Goal: Transaction & Acquisition: Purchase product/service

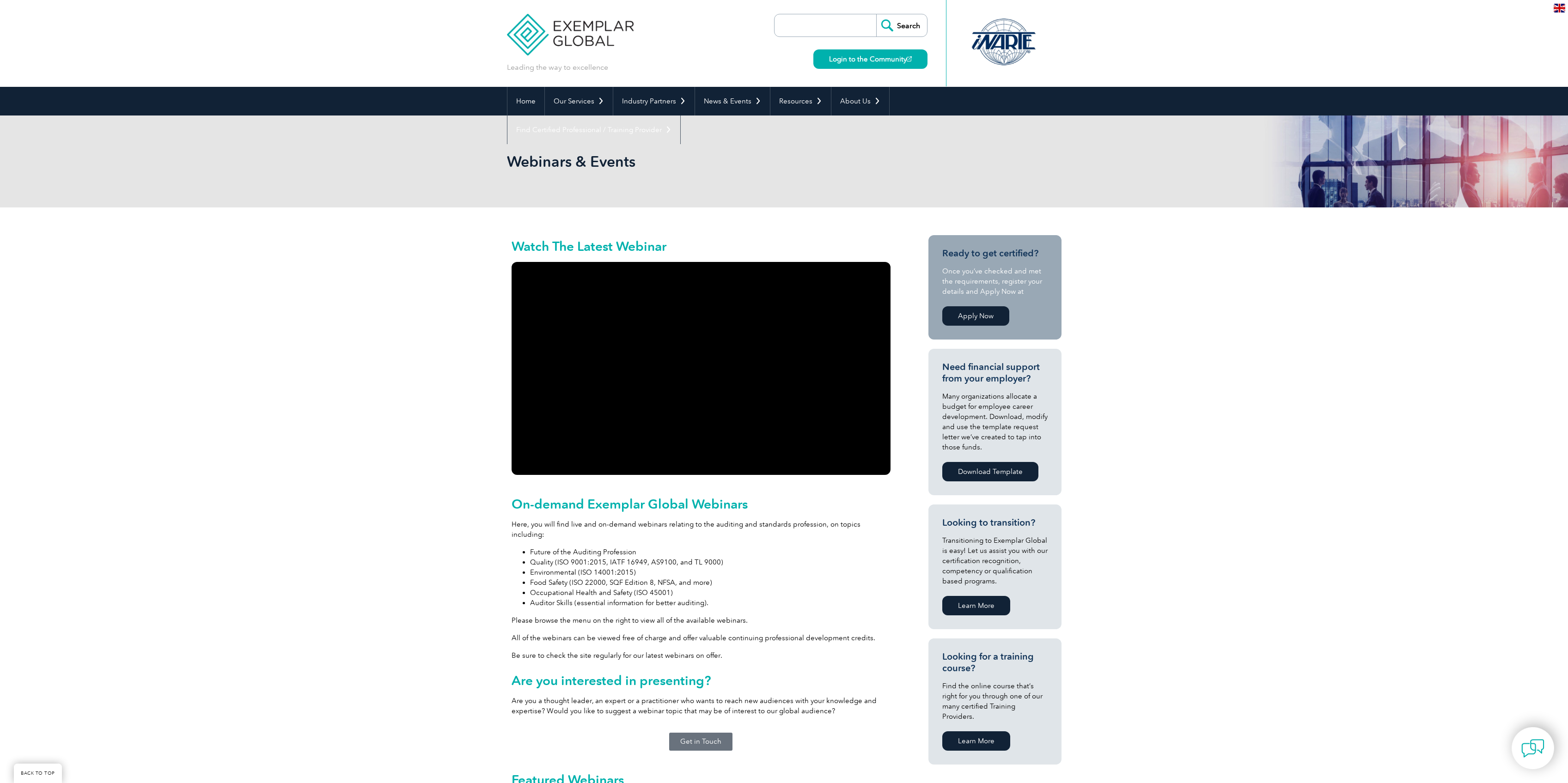
scroll to position [509, 0]
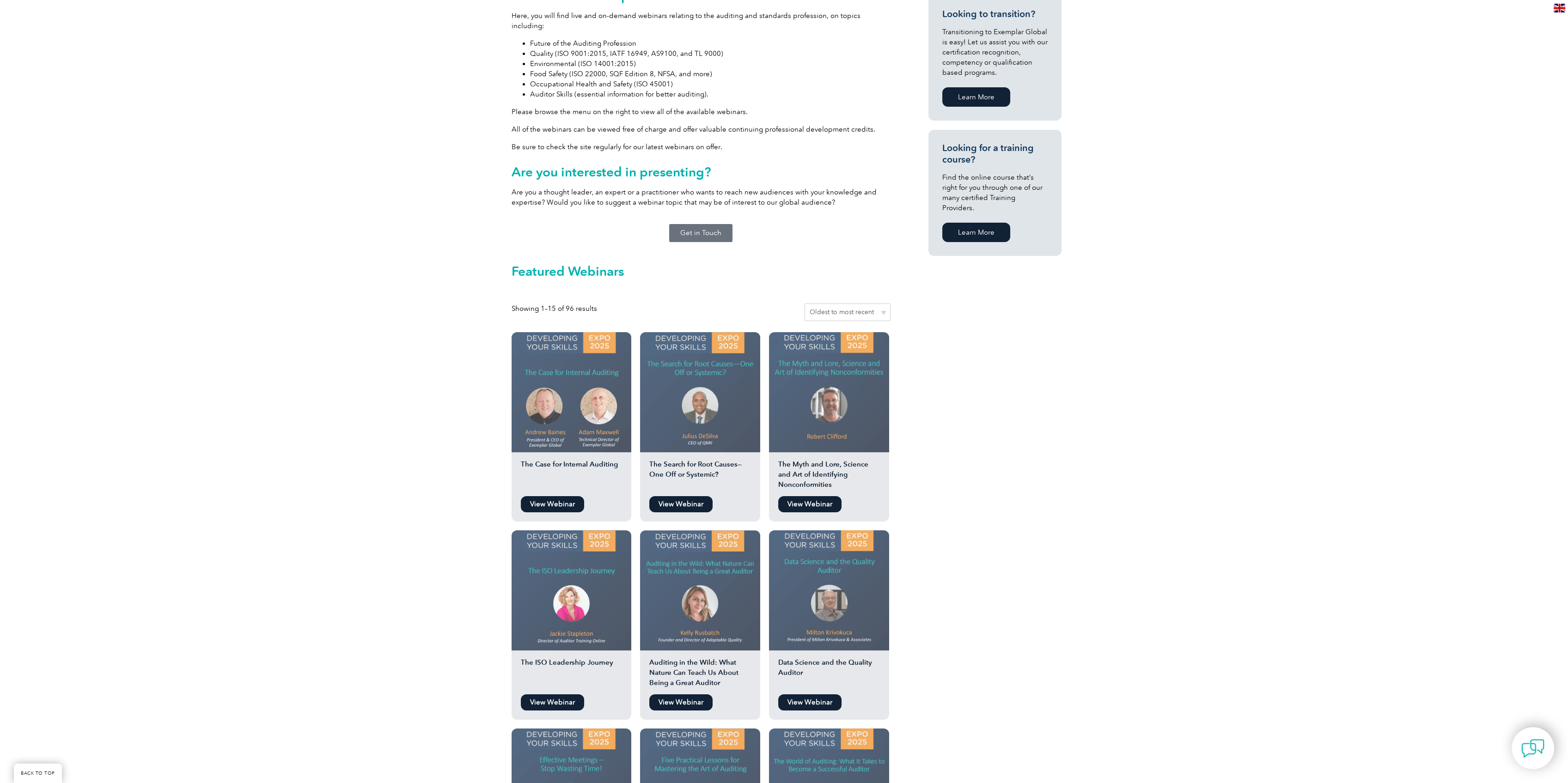
click at [587, 364] on img at bounding box center [571, 392] width 120 height 120
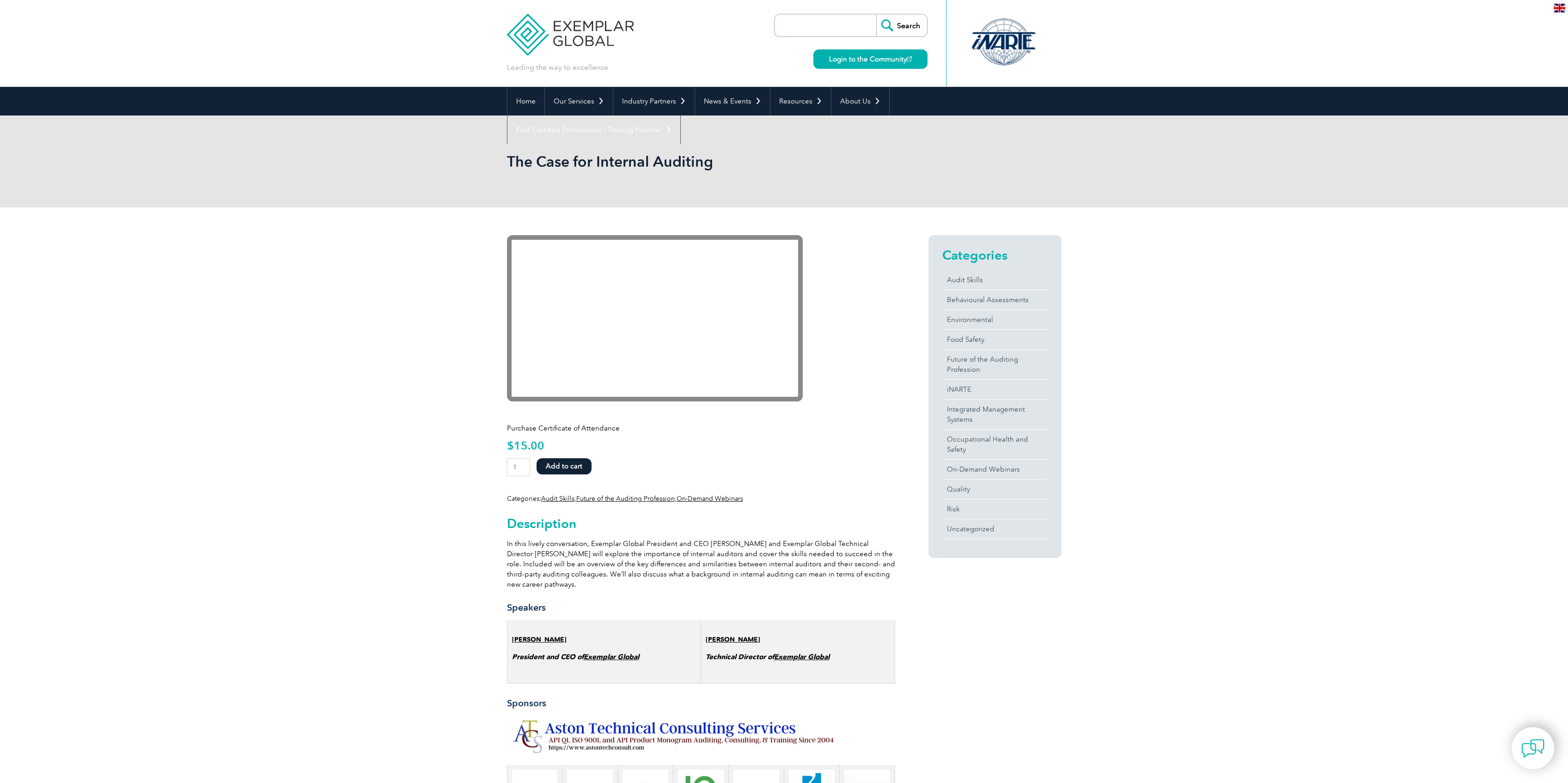
click at [577, 469] on button "Add to cart" at bounding box center [564, 465] width 55 height 16
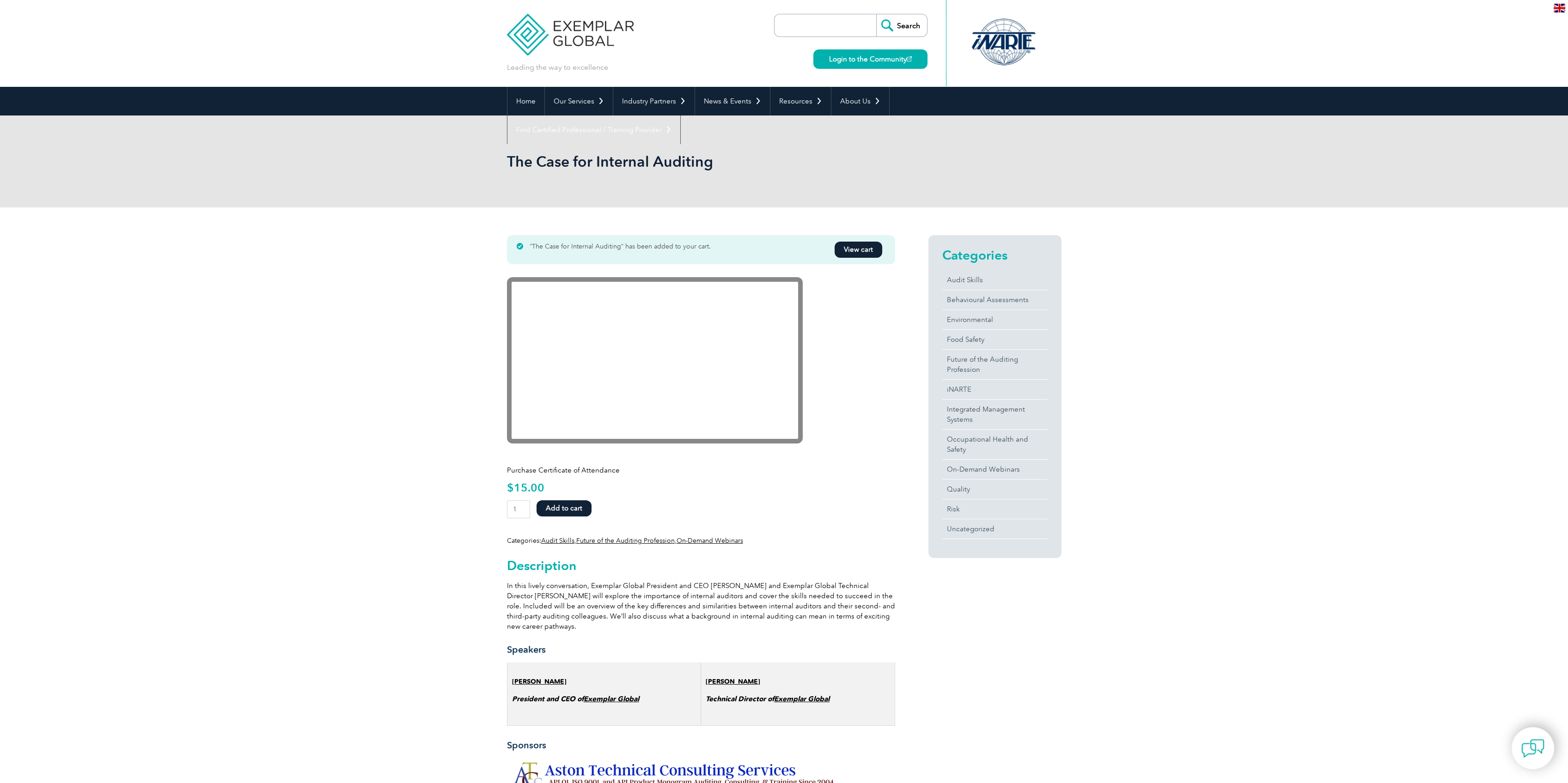
drag, startPoint x: 848, startPoint y: 266, endPoint x: 856, endPoint y: 252, distance: 16.1
click at [849, 265] on div "“The Case for Internal Auditing” has been added to your cart. View cart Purchas…" at bounding box center [701, 678] width 388 height 886
click at [856, 252] on link "View cart" at bounding box center [858, 249] width 48 height 16
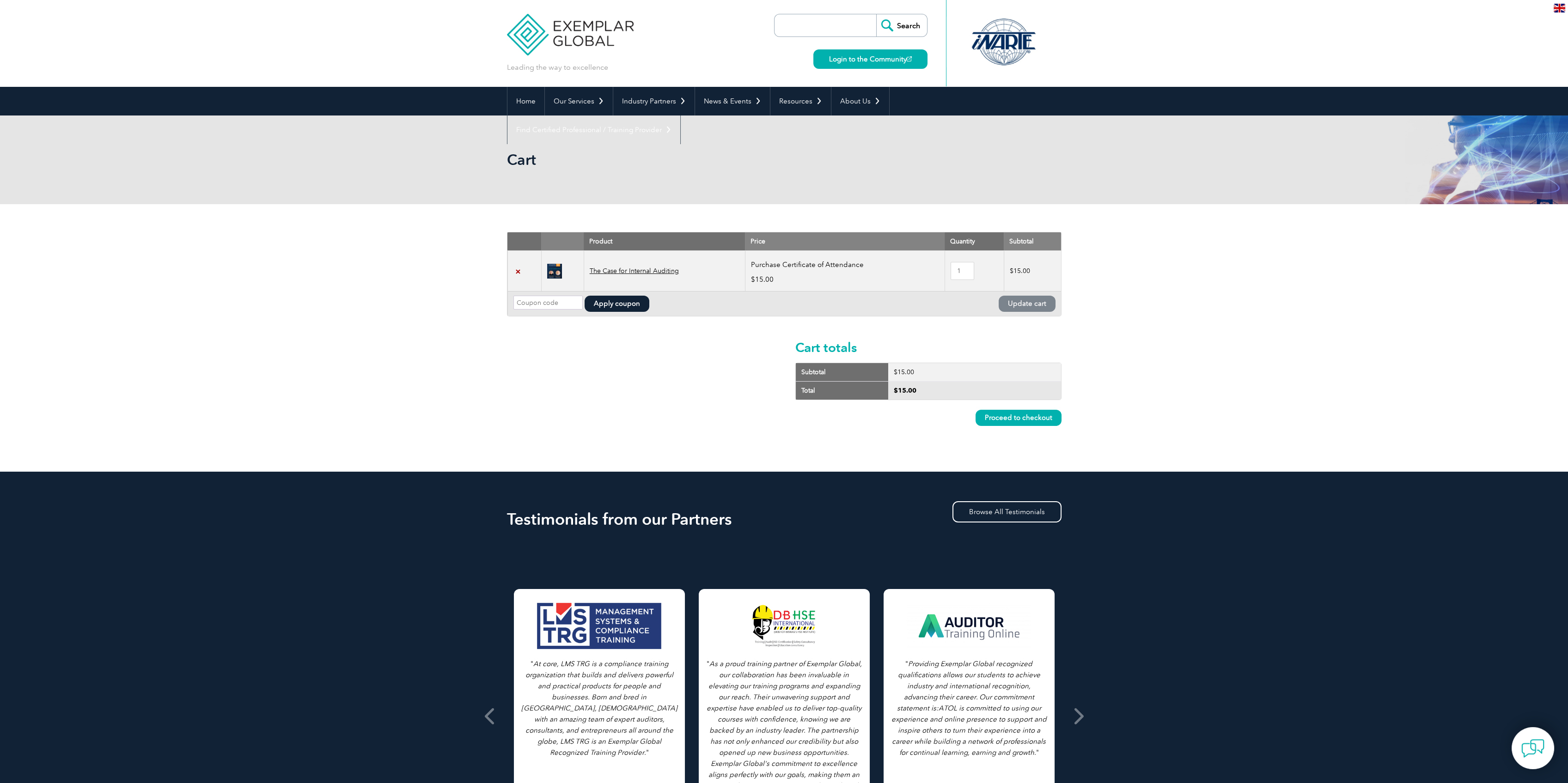
click at [545, 273] on td at bounding box center [562, 270] width 42 height 40
click at [553, 271] on img at bounding box center [555, 272] width 15 height 15
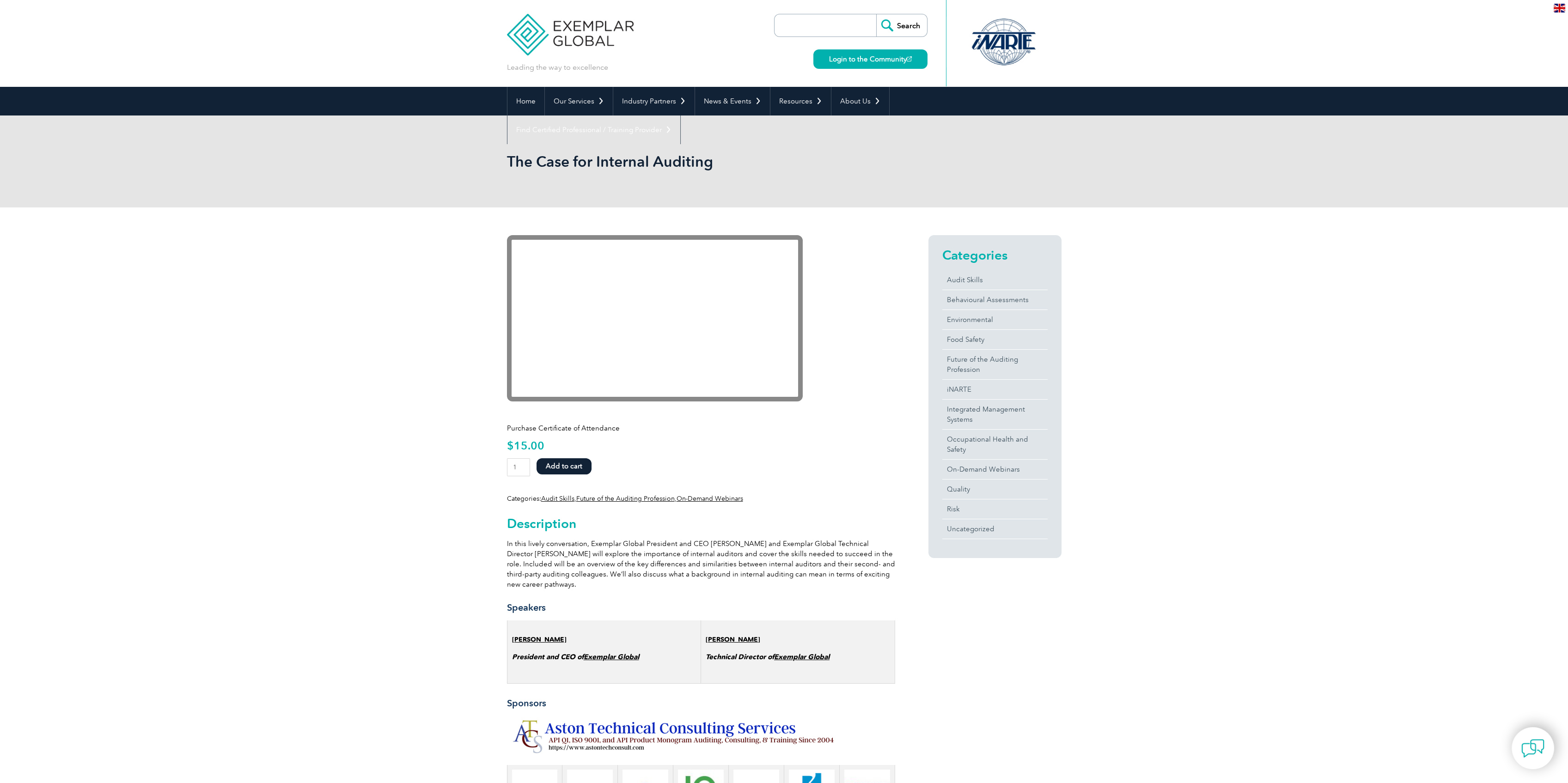
click at [872, 406] on div at bounding box center [701, 410] width 388 height 11
